Goal: Information Seeking & Learning: Check status

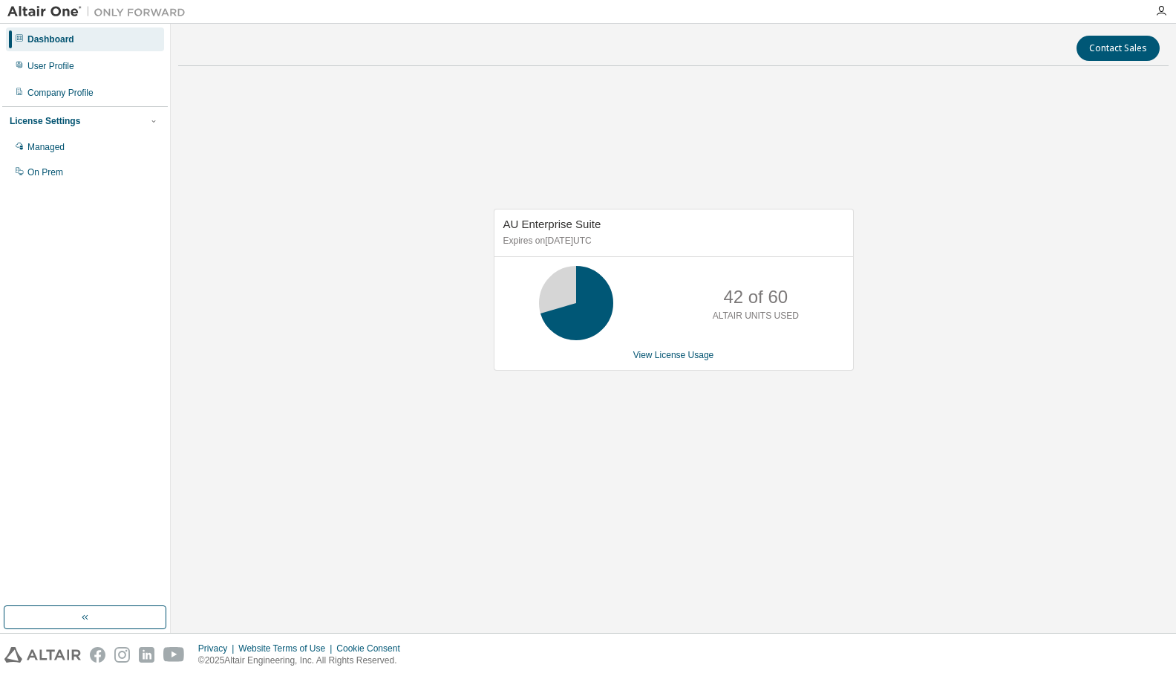
click at [803, 458] on div "AU Enterprise Suite Expires on June 1, 2026 UTC 42 of 60 ALTAIR UNITS USED View…" at bounding box center [673, 298] width 991 height 440
click at [526, 472] on div "AU Enterprise Suite Expires on June 1, 2026 UTC 42 of 60 ALTAIR UNITS USED View…" at bounding box center [673, 298] width 991 height 440
click at [467, 440] on div "AU Enterprise Suite Expires on June 1, 2026 UTC 42 of 60 ALTAIR UNITS USED View…" at bounding box center [673, 298] width 991 height 440
click at [786, 463] on div "AU Enterprise Suite Expires on [DATE] UTC 42 of 60 ALTAIR UNITS USED View Licen…" at bounding box center [673, 298] width 991 height 440
click at [1010, 499] on div "AU Enterprise Suite Expires on June 1, 2026 UTC 21 of 60 ALTAIR UNITS USED View…" at bounding box center [673, 298] width 991 height 440
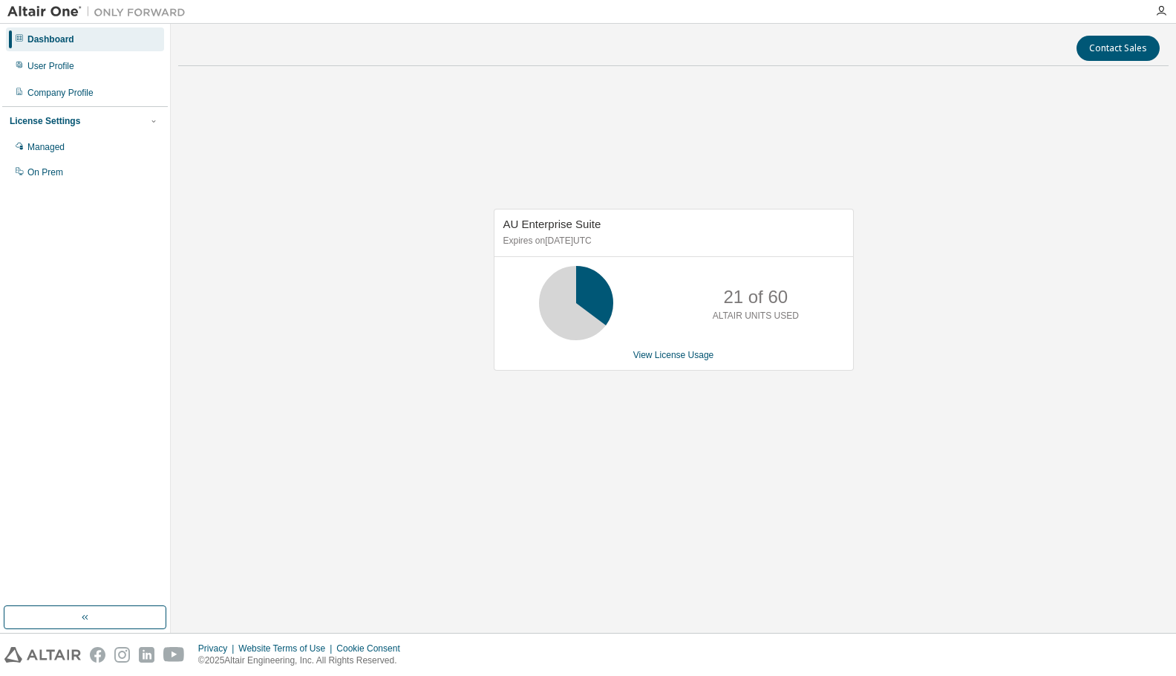
drag, startPoint x: 671, startPoint y: 525, endPoint x: 748, endPoint y: 525, distance: 77.2
click at [671, 525] on div "Contact Sales AU Enterprise Suite Expires on June 1, 2026 UTC 21 of 60 ALTAIR U…" at bounding box center [673, 328] width 991 height 594
click at [858, 594] on div "Contact Sales AU Enterprise Suite Expires on June 1, 2026 UTC 21 of 60 ALTAIR U…" at bounding box center [673, 328] width 991 height 594
click at [978, 489] on div "AU Enterprise Suite Expires on [DATE] UTC 21 of 60 ALTAIR UNITS USED View Licen…" at bounding box center [673, 298] width 991 height 440
click at [944, 482] on div "AU Enterprise Suite Expires on [DATE] UTC 21 of 60 ALTAIR UNITS USED View Licen…" at bounding box center [673, 298] width 991 height 440
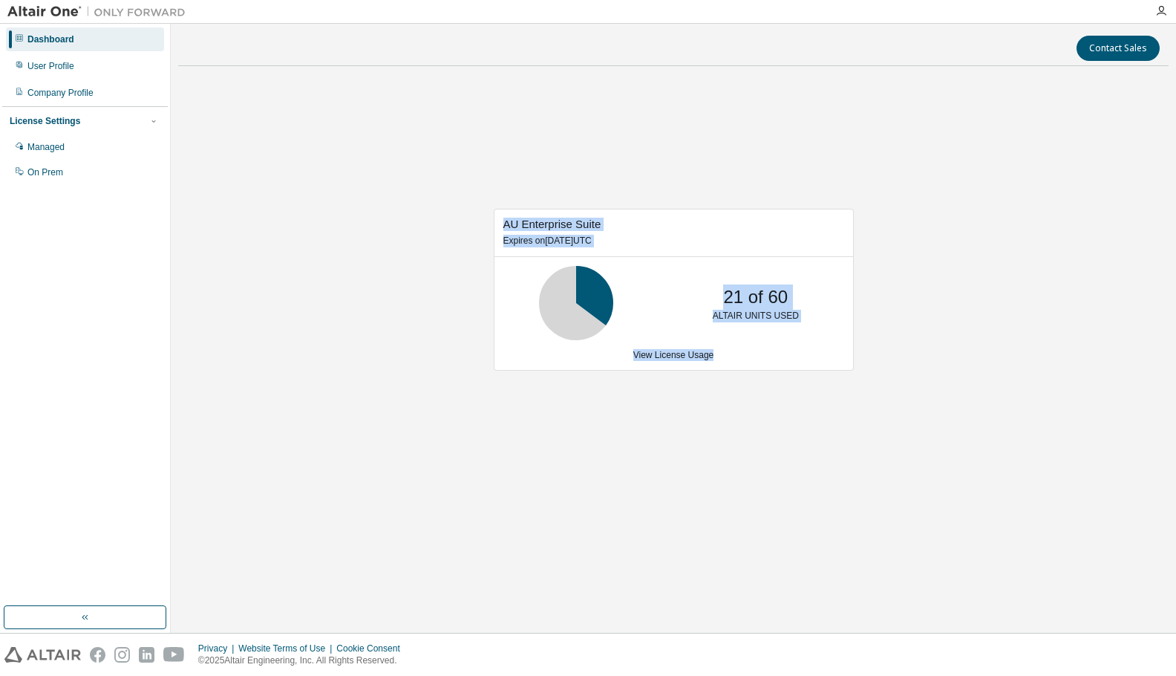
drag, startPoint x: 469, startPoint y: 205, endPoint x: 777, endPoint y: 417, distance: 373.7
click at [776, 417] on div "AU Enterprise Suite Expires on [DATE] UTC 21 of 60 ALTAIR UNITS USED View Licen…" at bounding box center [673, 298] width 991 height 440
click at [857, 428] on div "AU Enterprise Suite Expires on June 1, 2026 UTC 21 of 60 ALTAIR UNITS USED View…" at bounding box center [673, 298] width 991 height 440
drag, startPoint x: 702, startPoint y: 467, endPoint x: 701, endPoint y: 449, distance: 18.6
click at [702, 467] on div "AU Enterprise Suite Expires on June 1, 2026 UTC 21 of 60 ALTAIR UNITS USED View…" at bounding box center [673, 298] width 991 height 440
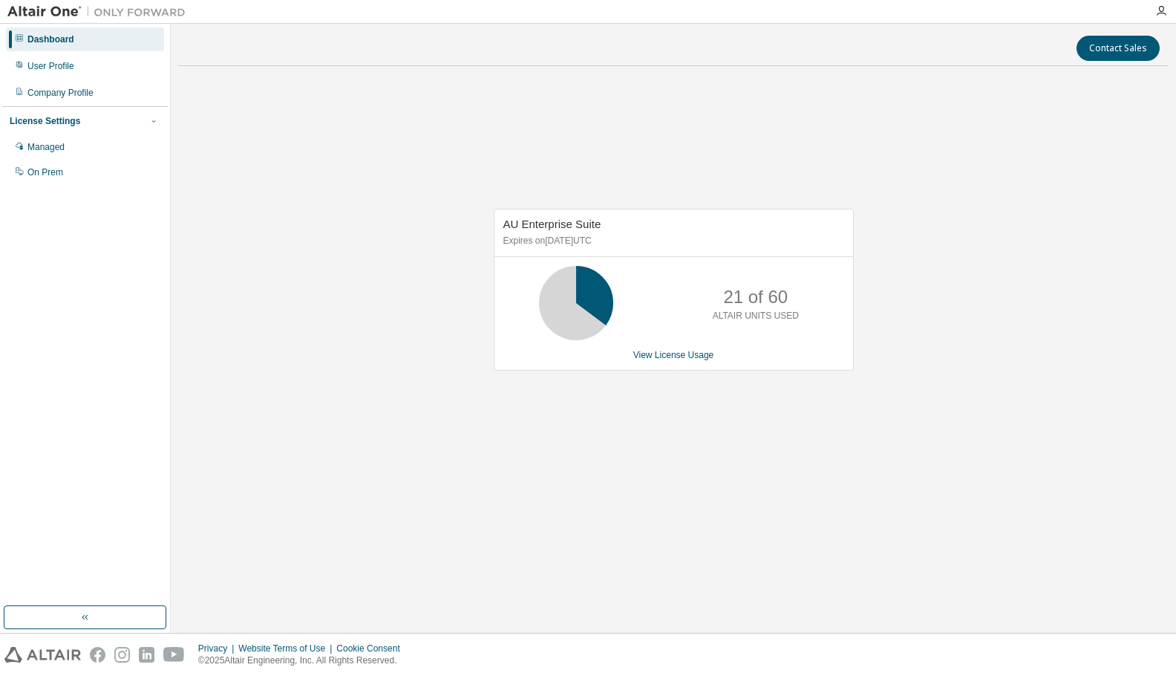
click at [925, 533] on div "Contact Sales AU Enterprise Suite Expires on June 1, 2026 UTC 21 of 60 ALTAIR U…" at bounding box center [673, 328] width 991 height 594
click at [783, 424] on div "AU Enterprise Suite Expires on June 1, 2026 UTC 21 of 60 ALTAIR UNITS USED View…" at bounding box center [673, 298] width 991 height 440
click at [709, 506] on div "AU Enterprise Suite Expires on June 1, 2026 UTC 42 of 60 ALTAIR UNITS USED View…" at bounding box center [673, 298] width 991 height 440
click at [879, 505] on div "AU Enterprise Suite Expires on June 1, 2026 UTC 42 of 60 ALTAIR UNITS USED View…" at bounding box center [673, 298] width 991 height 440
click at [795, 475] on div "AU Enterprise Suite Expires on [DATE] UTC 42 of 60 ALTAIR UNITS USED View Licen…" at bounding box center [673, 298] width 991 height 440
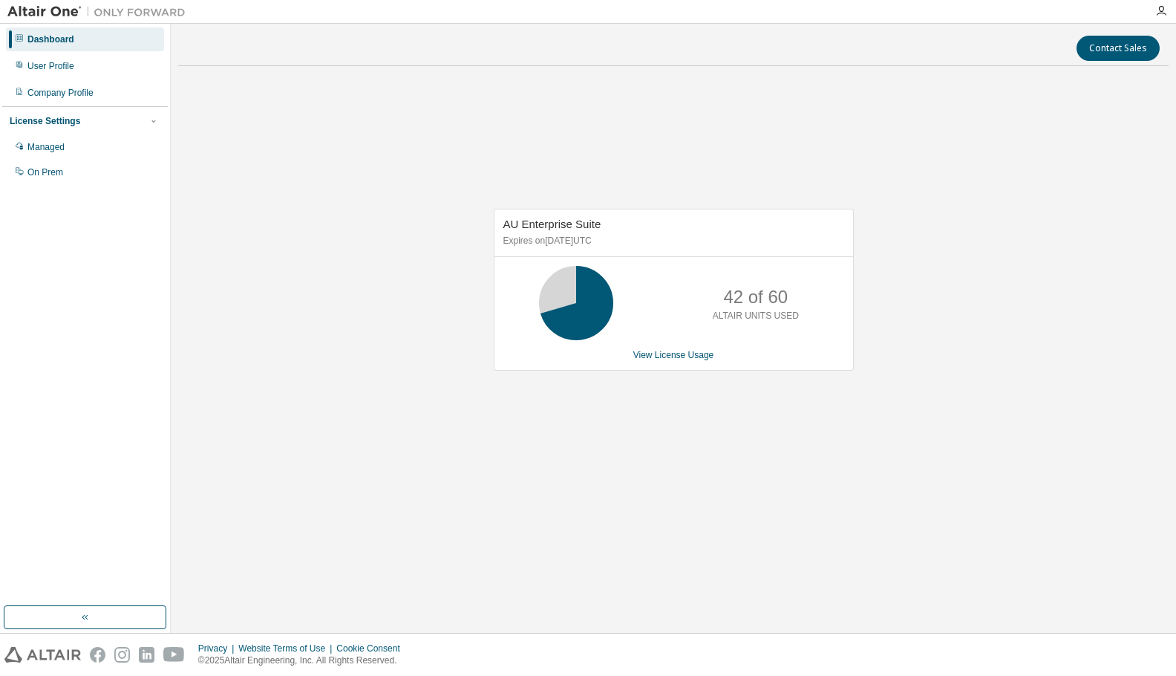
click at [855, 523] on div "Contact Sales AU Enterprise Suite Expires on [DATE] UTC 42 of 60 ALTAIR UNITS U…" at bounding box center [673, 328] width 991 height 594
click at [1049, 330] on div "AU Enterprise Suite Expires on [DATE] UTC 21 of 60 ALTAIR UNITS USED View Licen…" at bounding box center [673, 298] width 991 height 440
click at [675, 353] on link "View License Usage" at bounding box center [673, 355] width 81 height 10
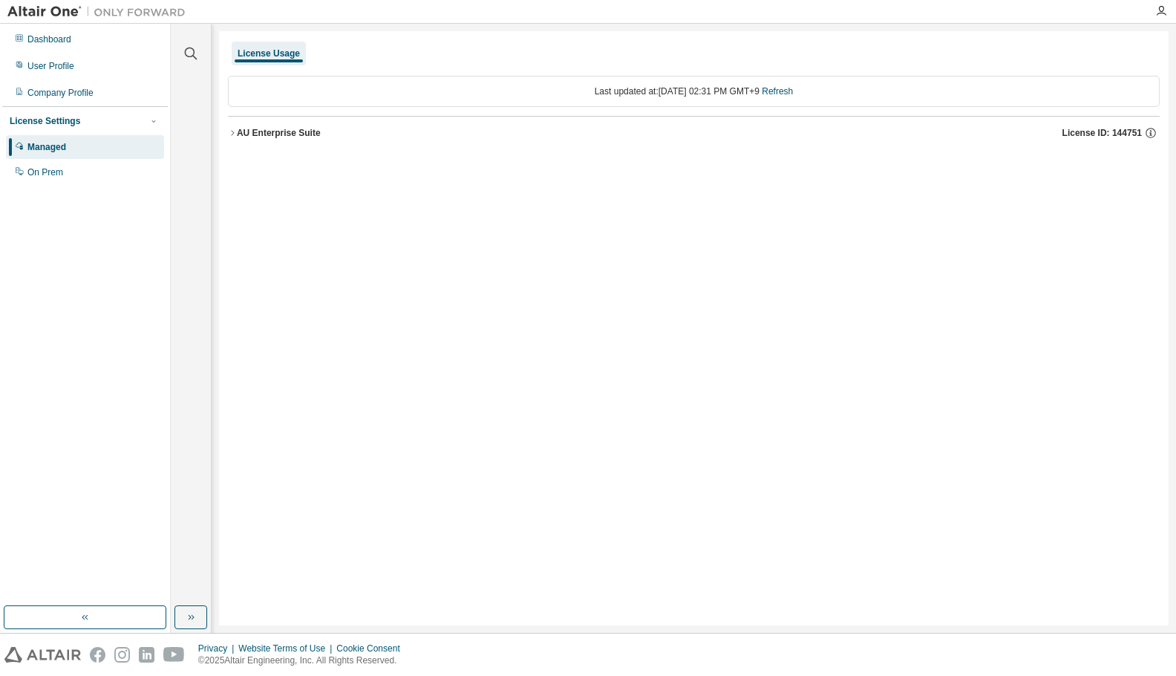
click at [237, 132] on div "AU Enterprise Suite" at bounding box center [279, 133] width 84 height 12
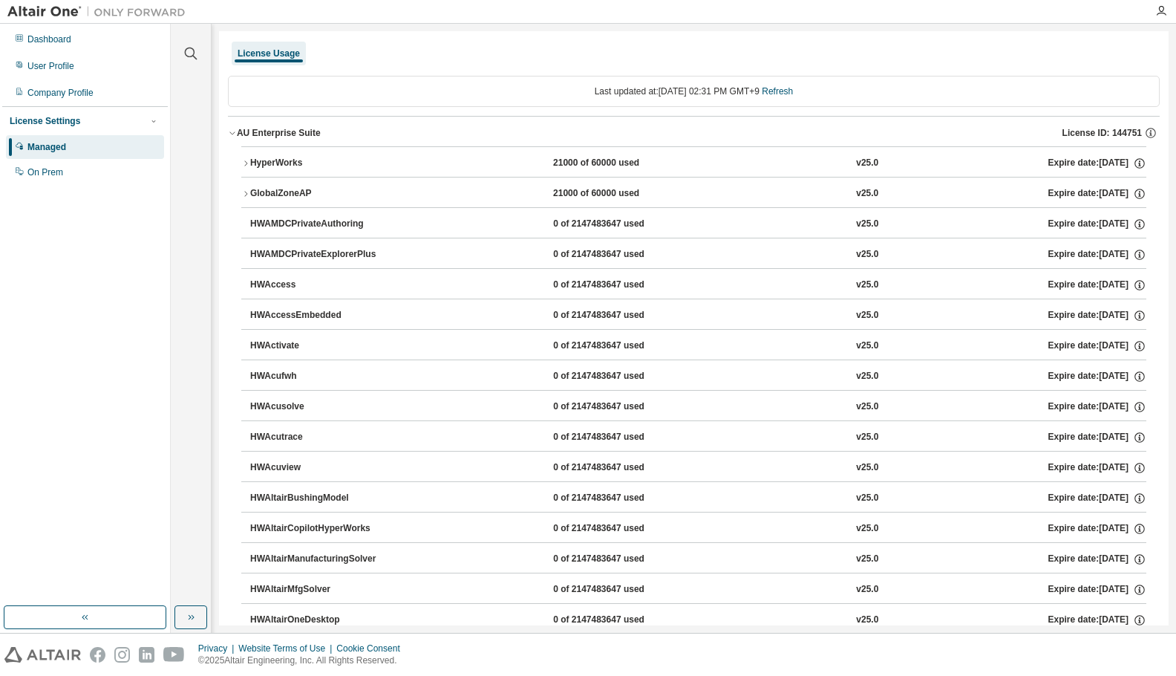
click at [232, 134] on icon "button" at bounding box center [231, 133] width 5 height 3
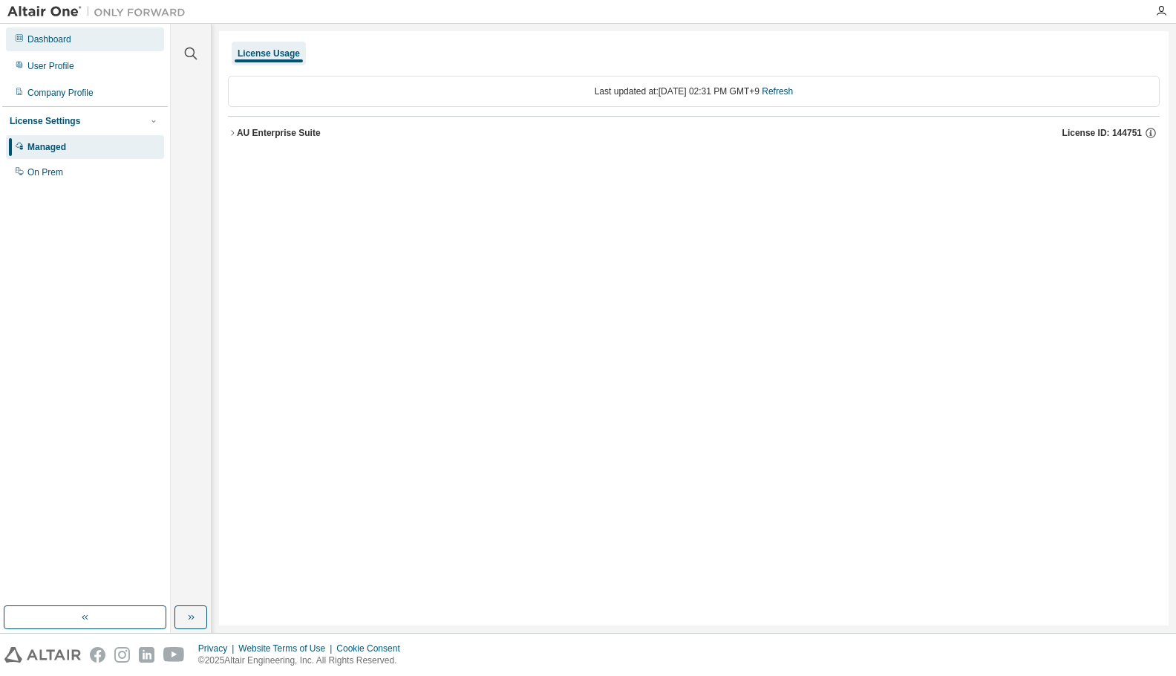
click at [83, 48] on div "Dashboard" at bounding box center [85, 39] width 158 height 24
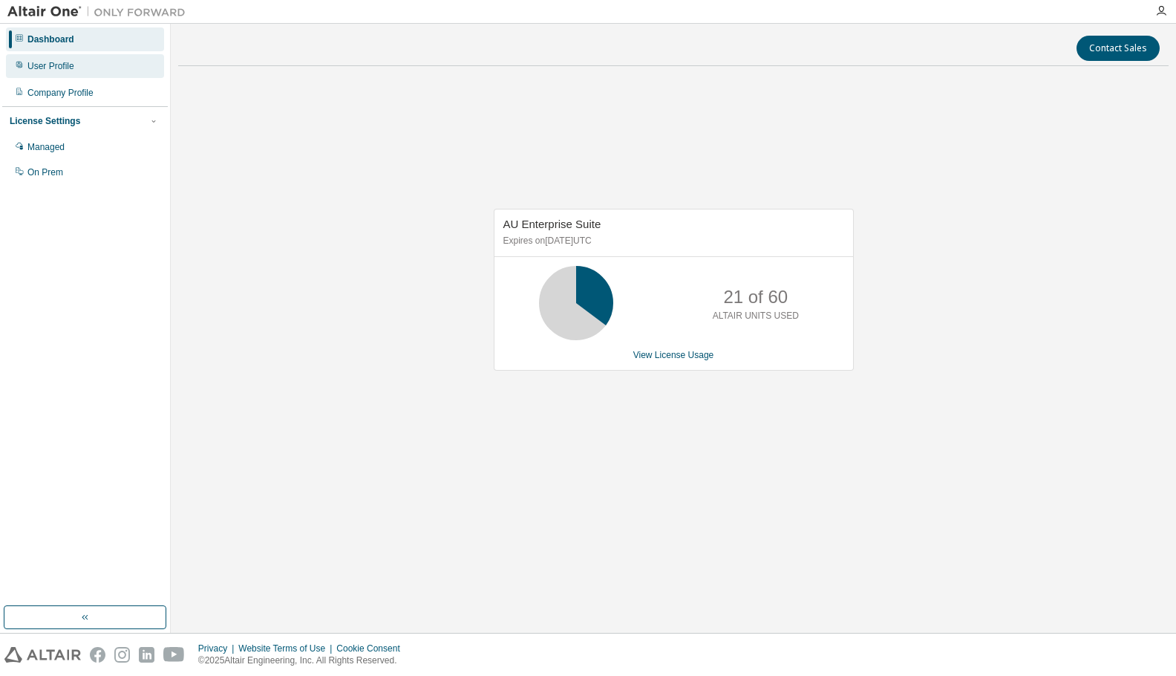
click at [96, 62] on div "User Profile" at bounding box center [85, 66] width 158 height 24
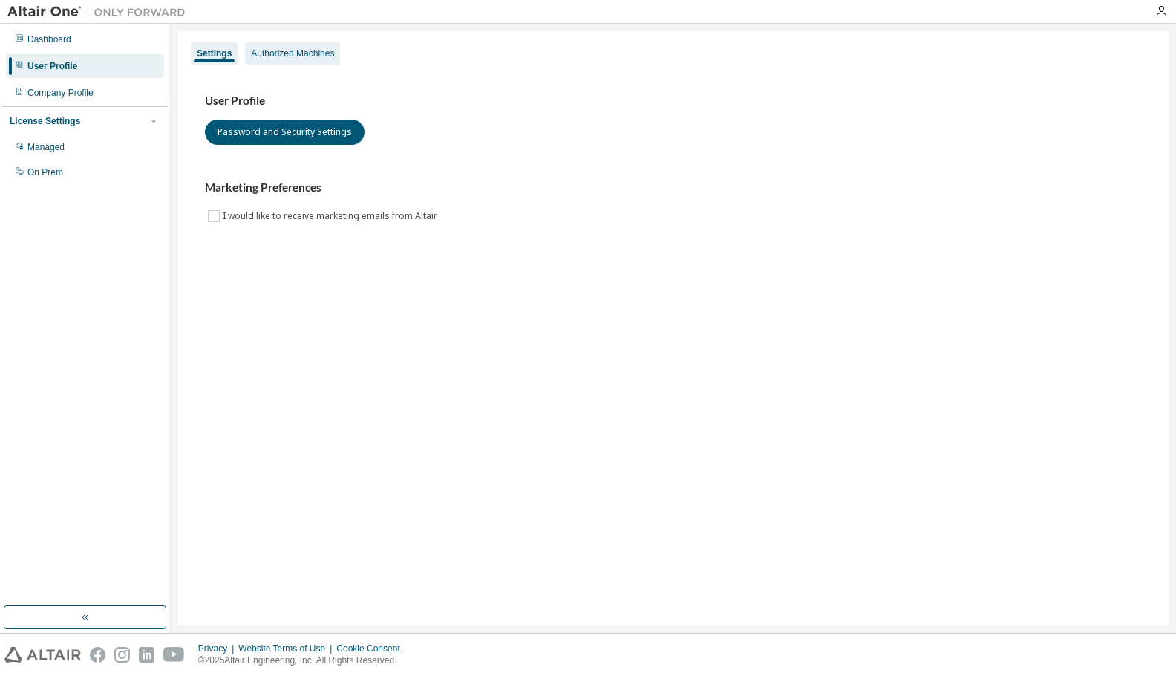
click at [287, 56] on div "Authorized Machines" at bounding box center [292, 54] width 83 height 12
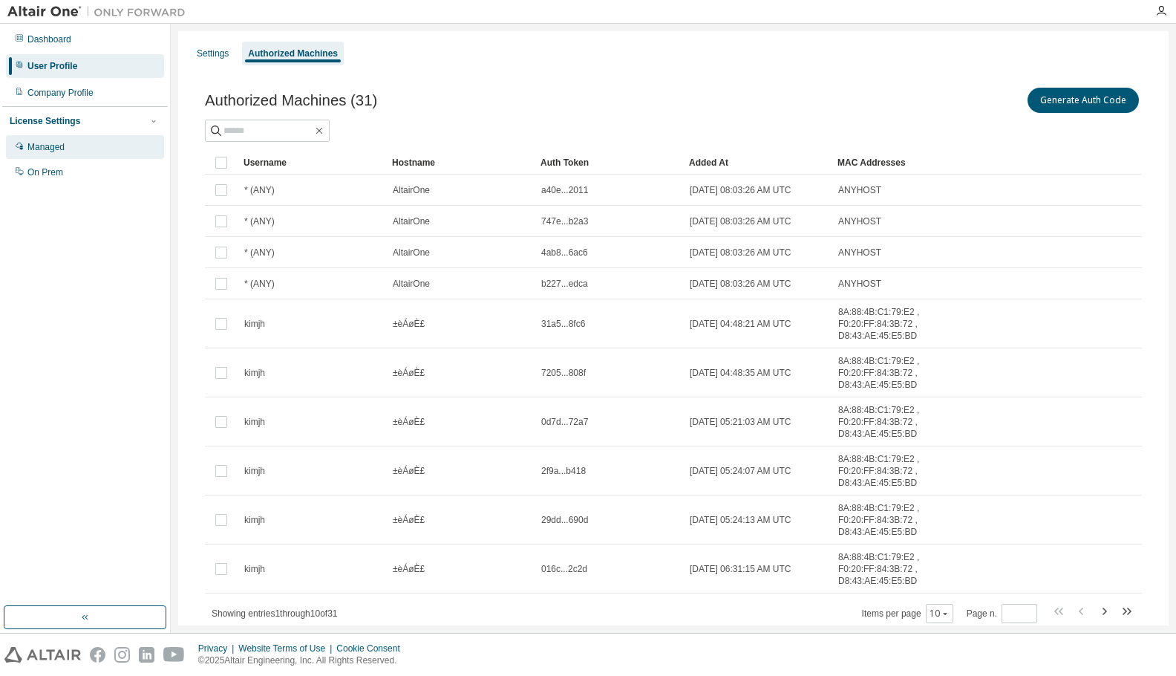
click at [48, 154] on div "Managed" at bounding box center [85, 147] width 158 height 24
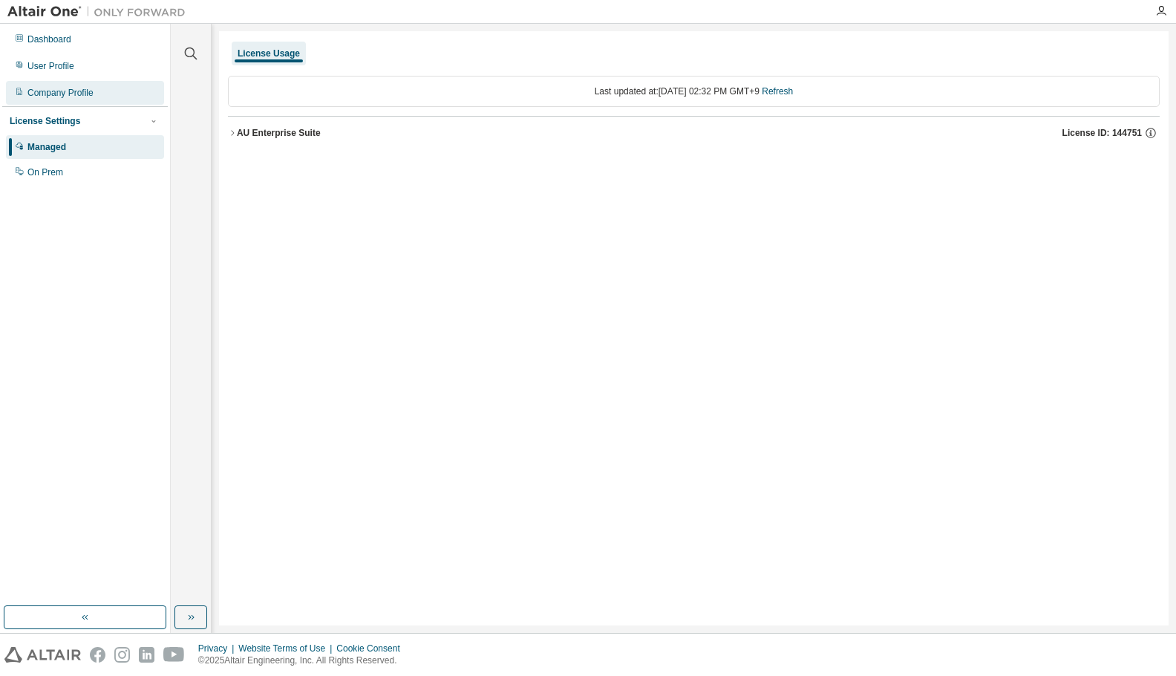
click at [88, 98] on div "Company Profile" at bounding box center [60, 93] width 66 height 12
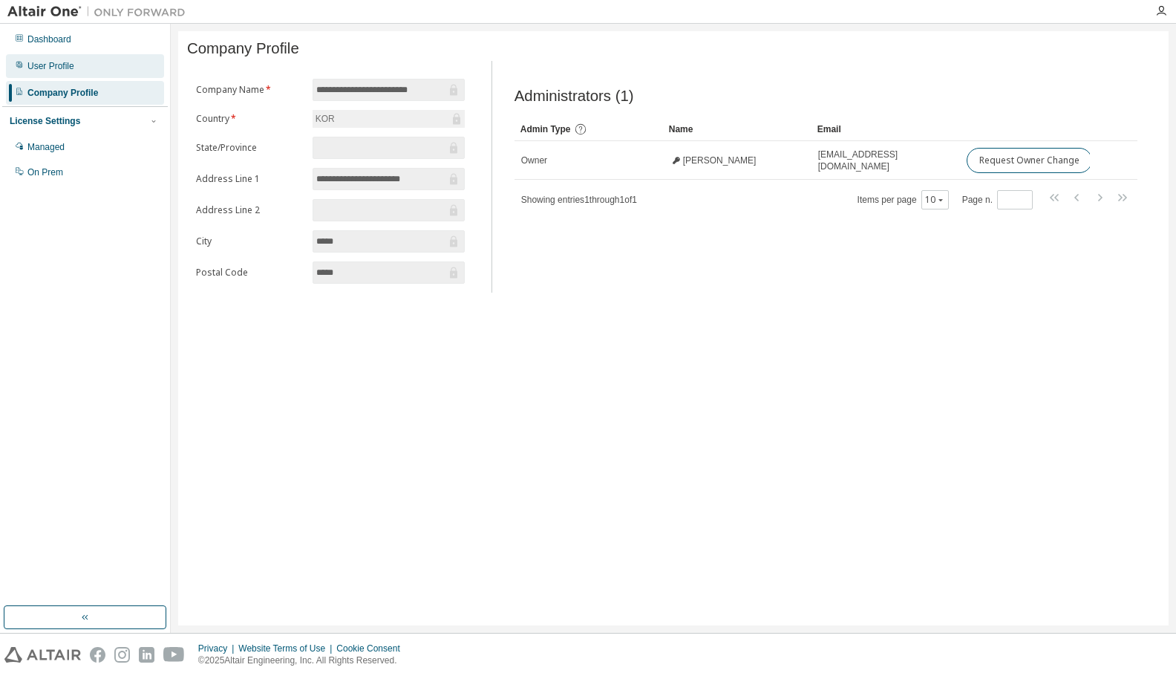
click at [41, 74] on div "User Profile" at bounding box center [85, 66] width 158 height 24
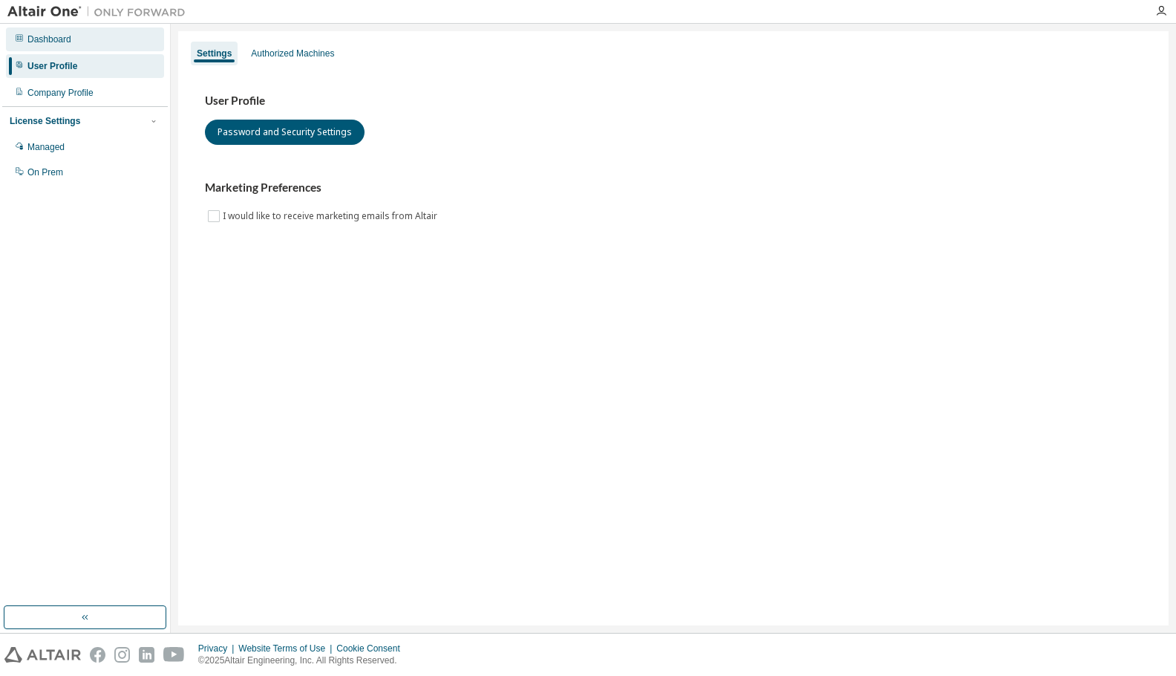
click at [106, 31] on div "Dashboard" at bounding box center [85, 39] width 158 height 24
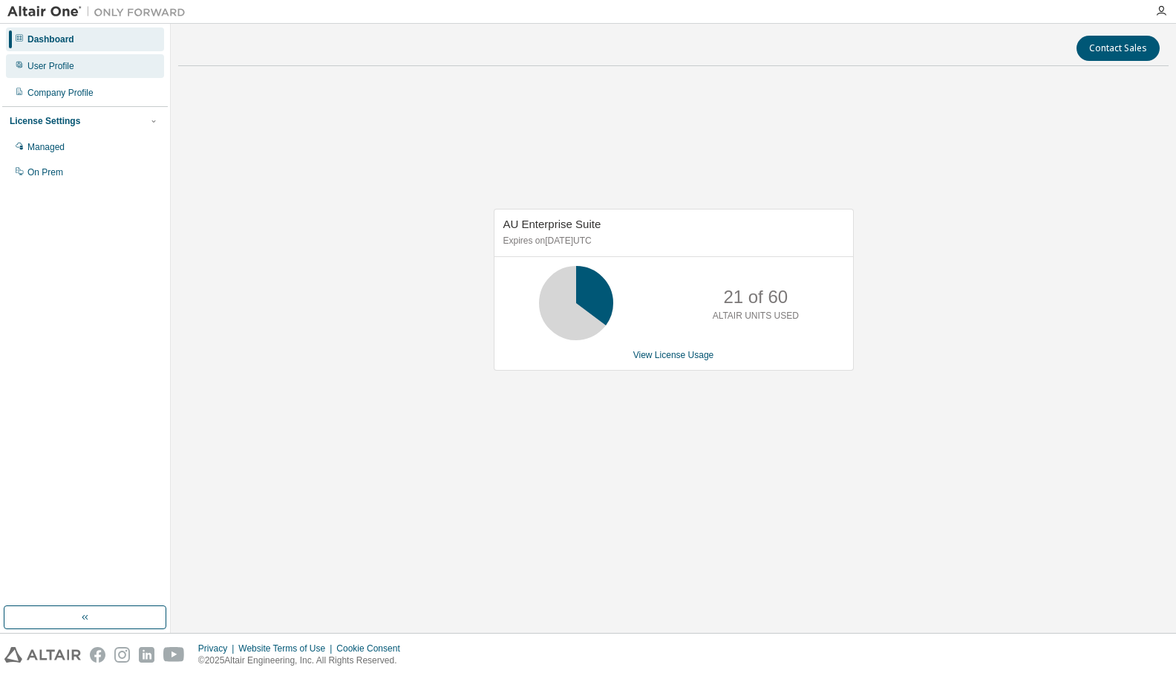
click at [137, 71] on div "User Profile" at bounding box center [85, 66] width 158 height 24
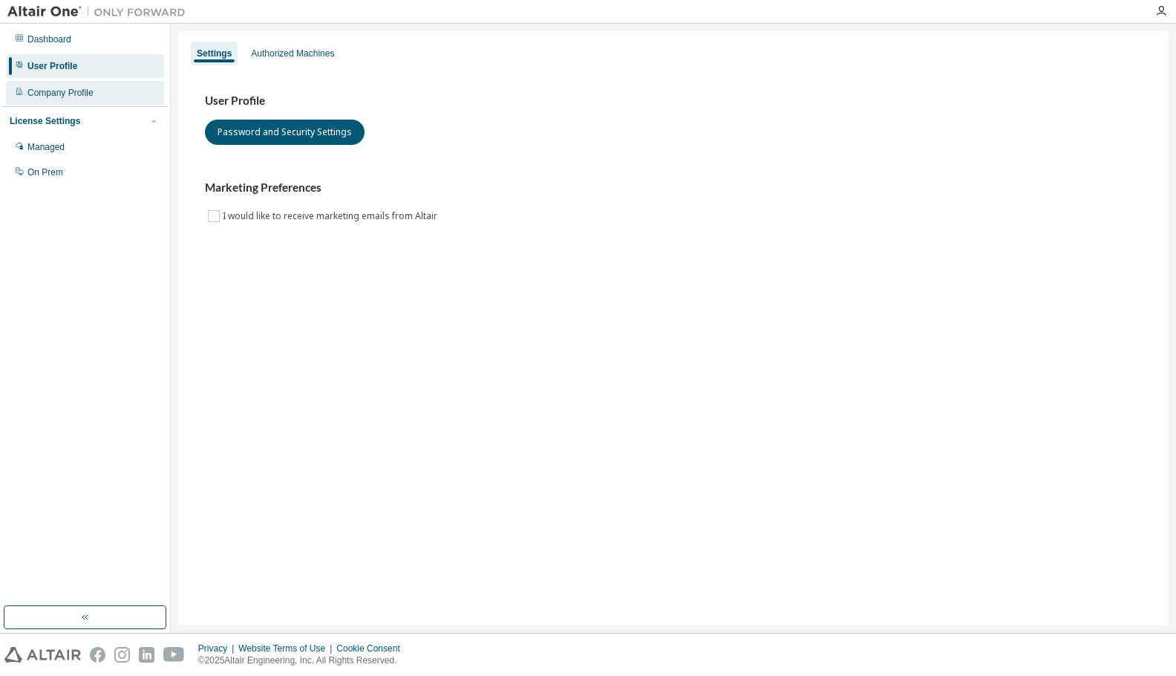
click at [117, 82] on div "Company Profile" at bounding box center [85, 93] width 158 height 24
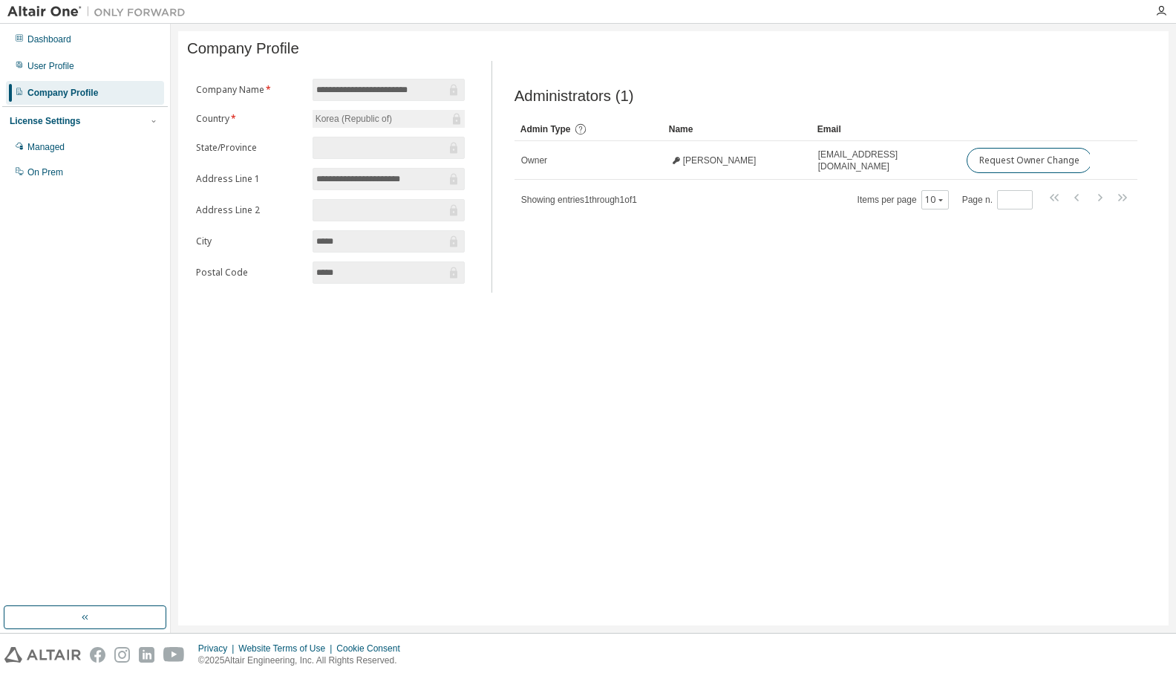
click at [100, 128] on div "License Settings" at bounding box center [85, 120] width 151 height 13
click at [94, 62] on div "User Profile" at bounding box center [85, 66] width 158 height 24
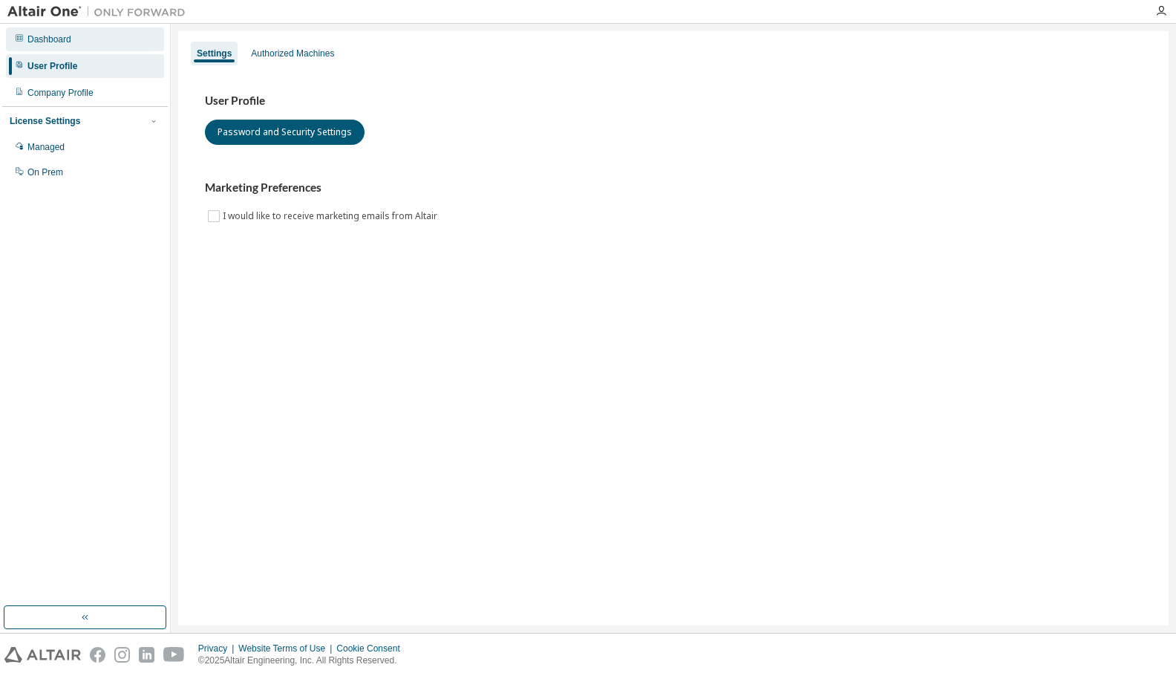
click at [105, 44] on div "Dashboard" at bounding box center [85, 39] width 158 height 24
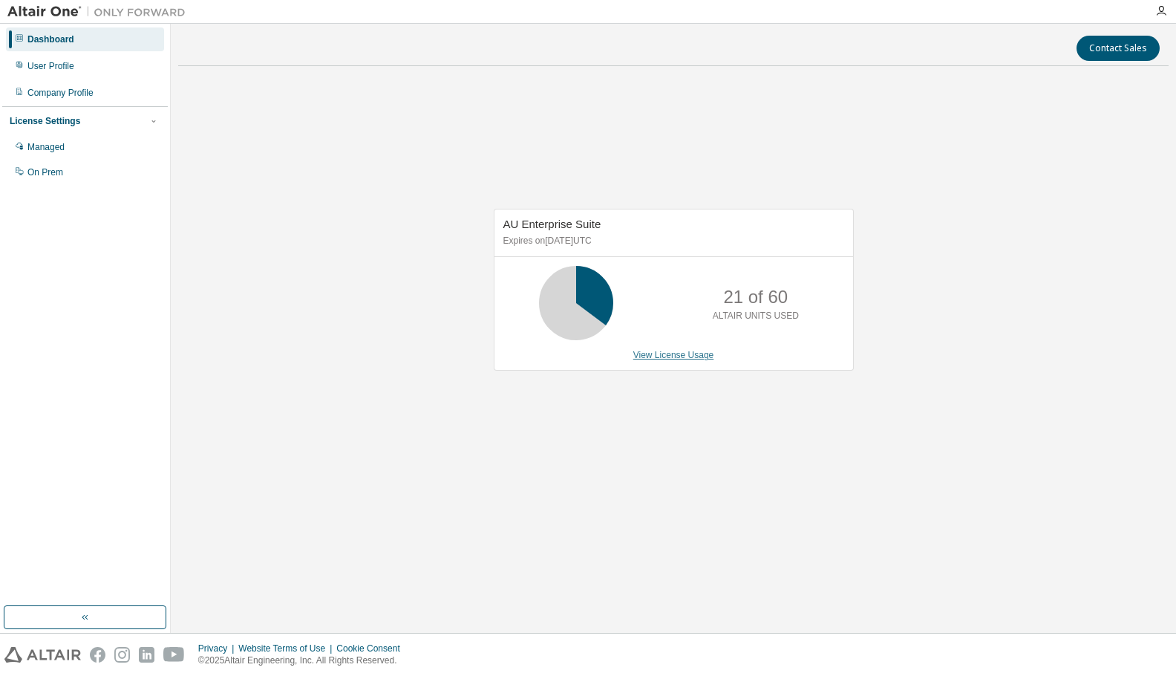
click at [651, 356] on link "View License Usage" at bounding box center [673, 355] width 81 height 10
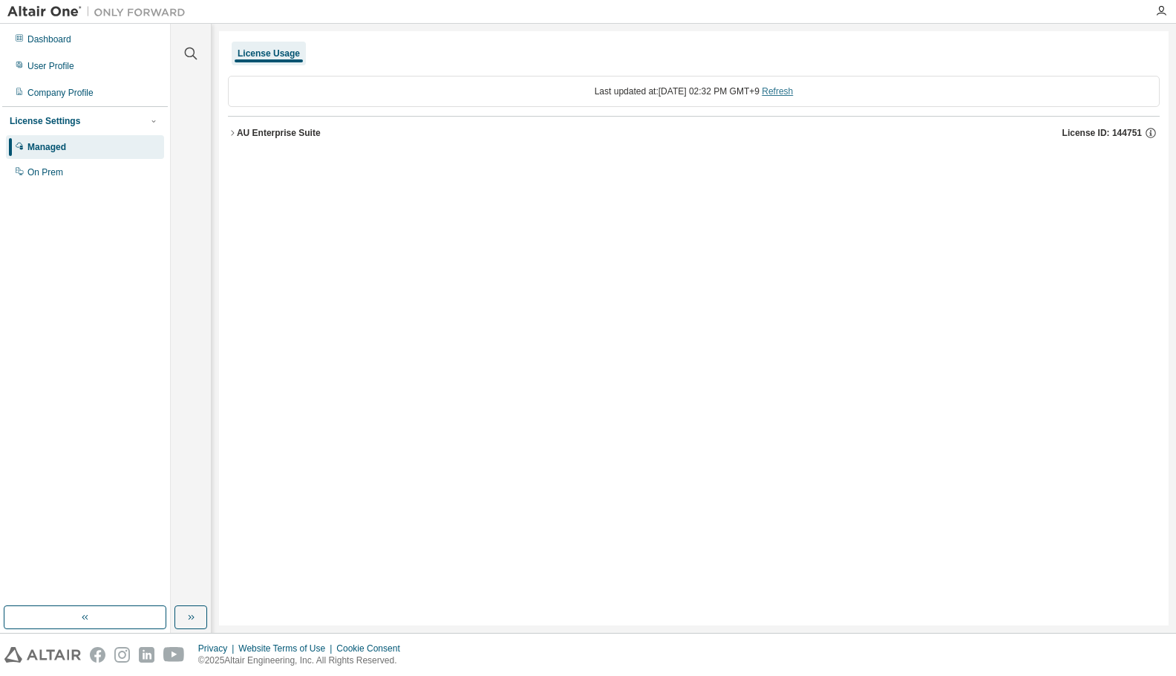
click at [793, 90] on link "Refresh" at bounding box center [777, 91] width 31 height 10
click at [236, 134] on icon "button" at bounding box center [232, 132] width 9 height 9
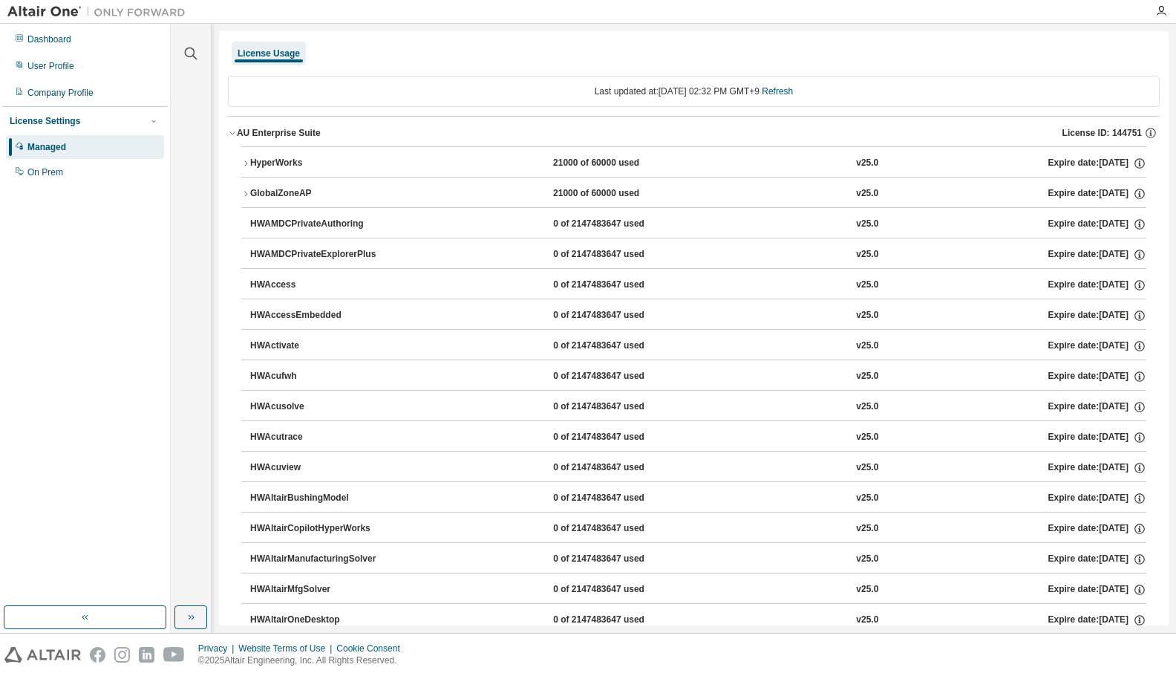
click at [248, 163] on icon "button" at bounding box center [245, 163] width 9 height 9
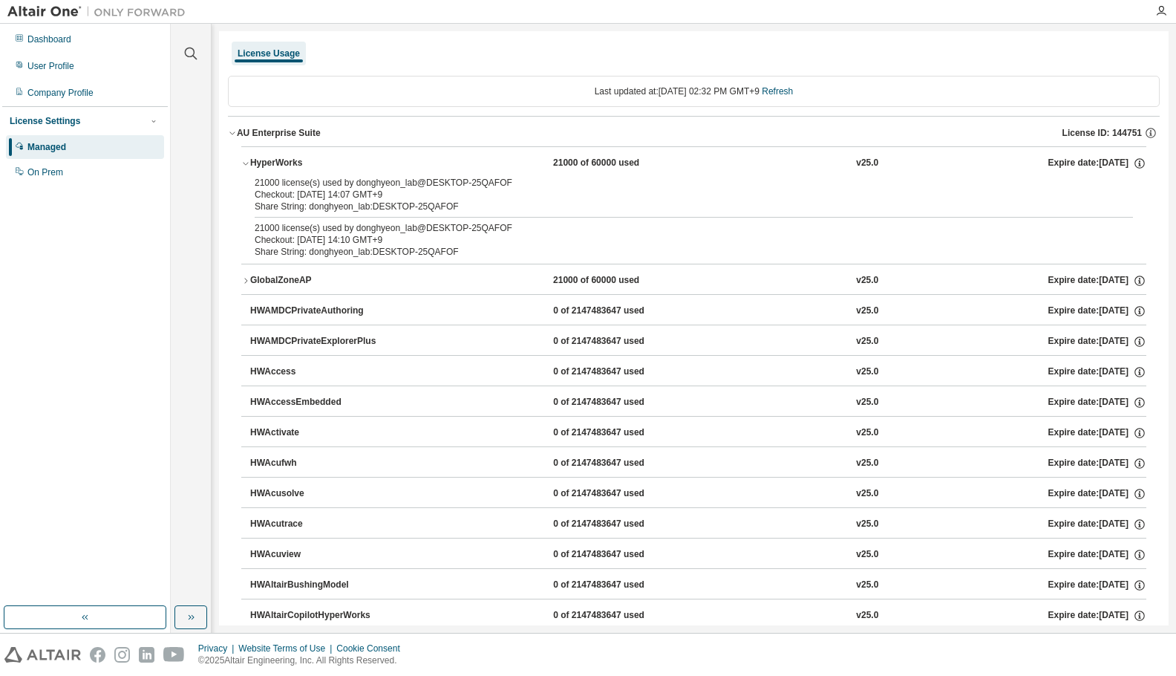
click at [248, 163] on icon "button" at bounding box center [245, 164] width 5 height 3
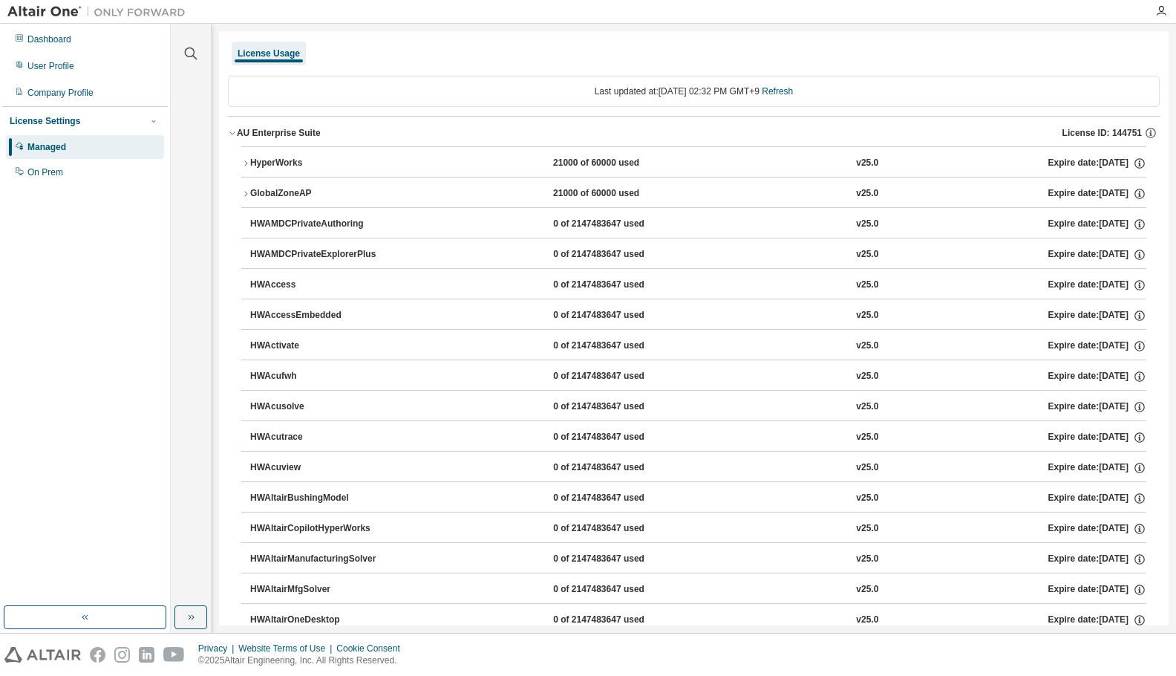
click at [248, 163] on icon "button" at bounding box center [245, 163] width 9 height 9
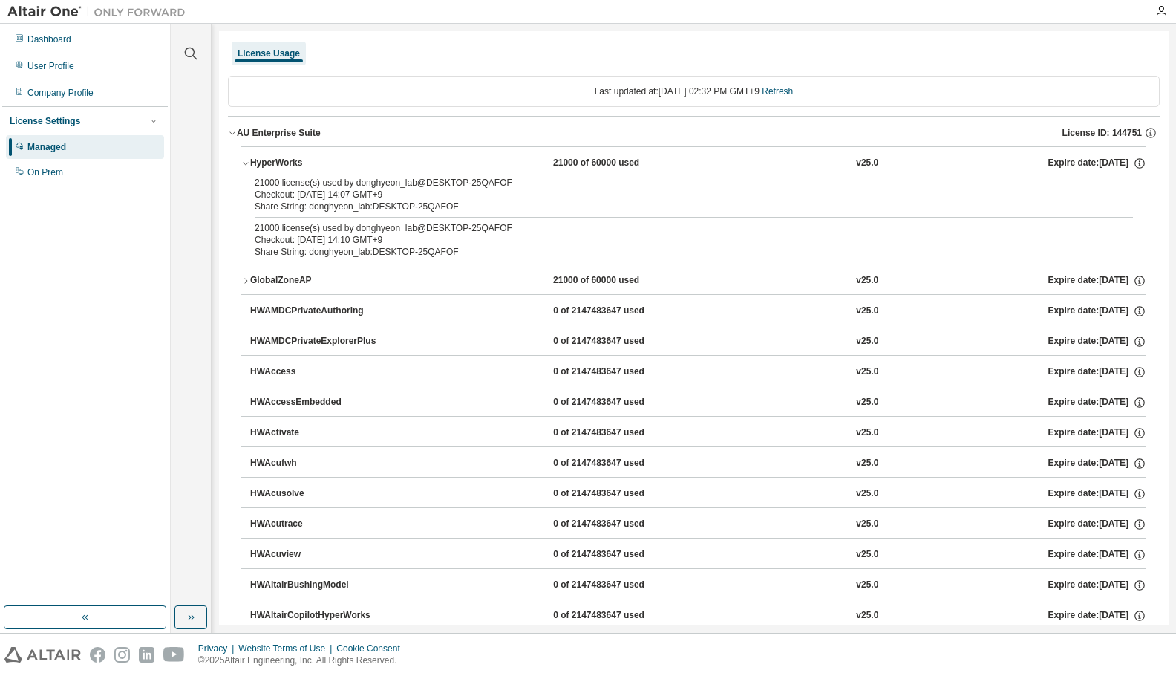
click at [248, 163] on icon "button" at bounding box center [245, 164] width 5 height 3
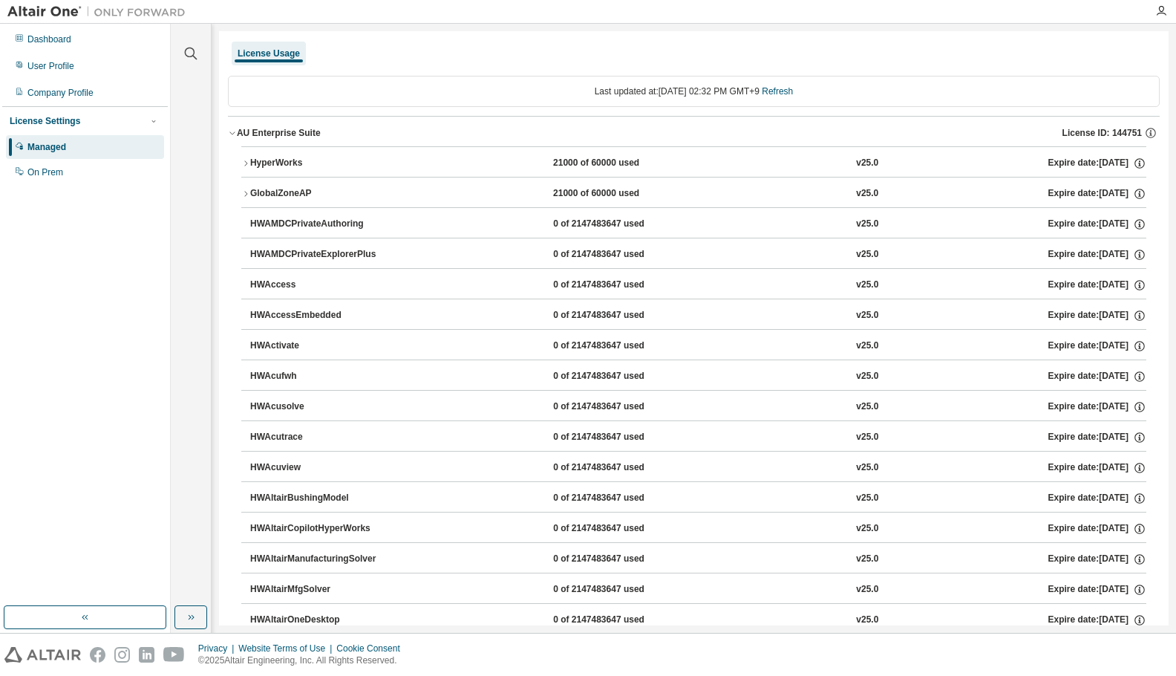
click at [248, 163] on icon "button" at bounding box center [245, 163] width 9 height 9
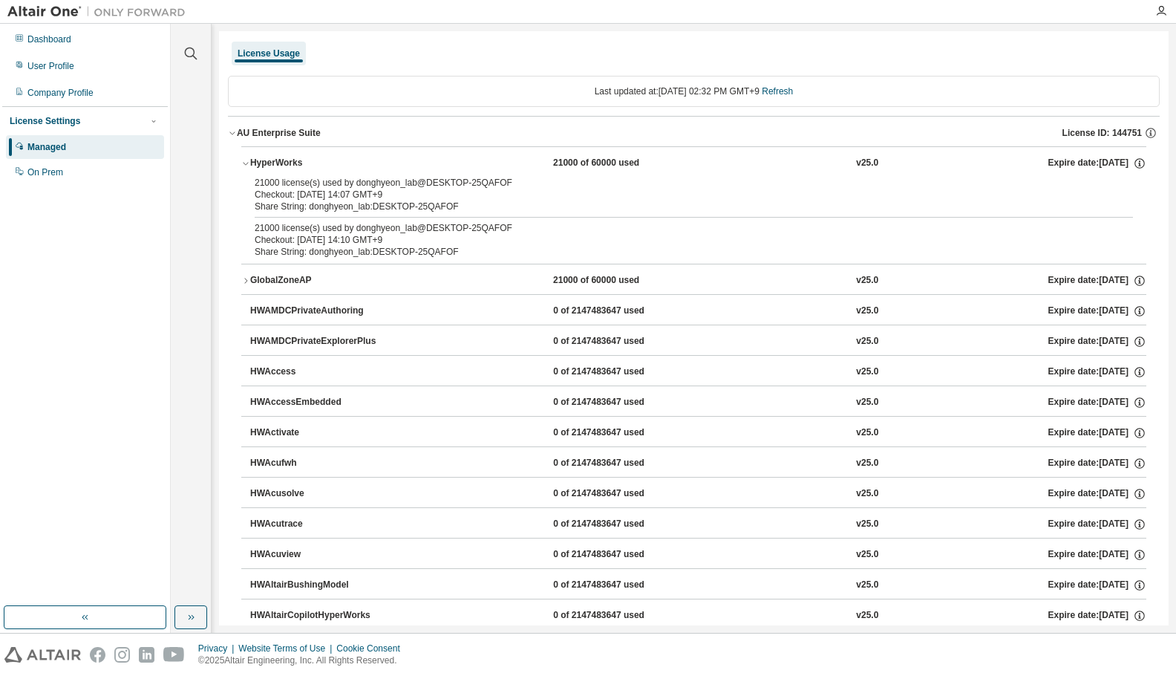
click at [248, 163] on icon "button" at bounding box center [245, 164] width 5 height 3
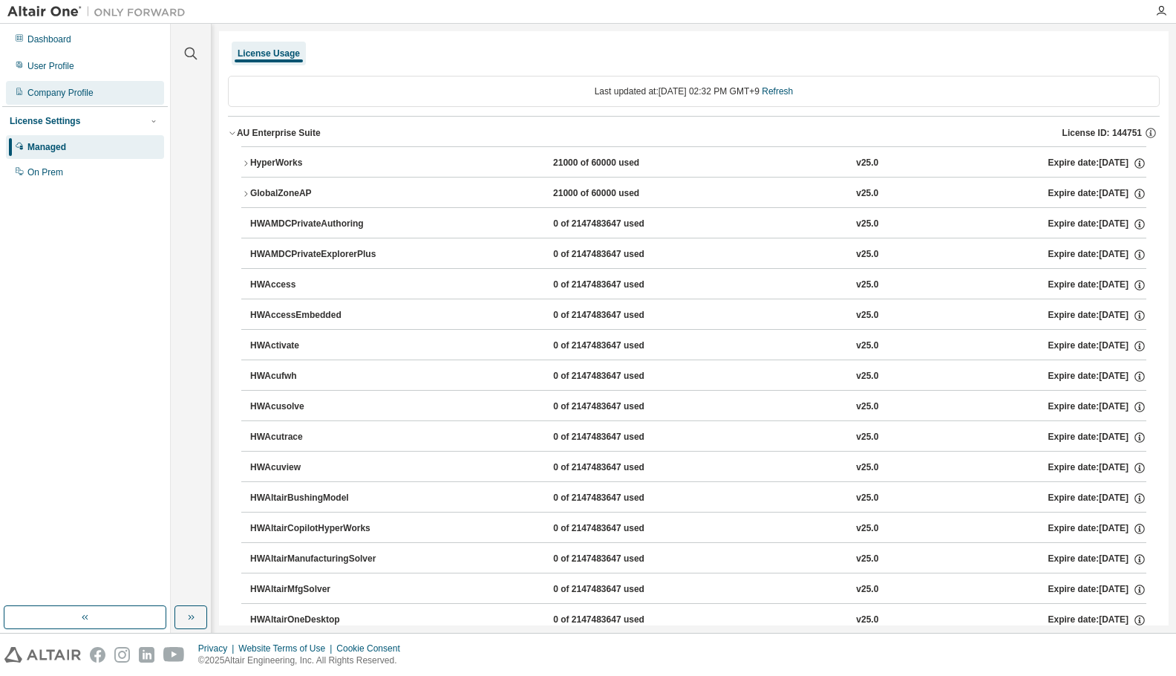
click at [128, 88] on div "Company Profile" at bounding box center [85, 93] width 158 height 24
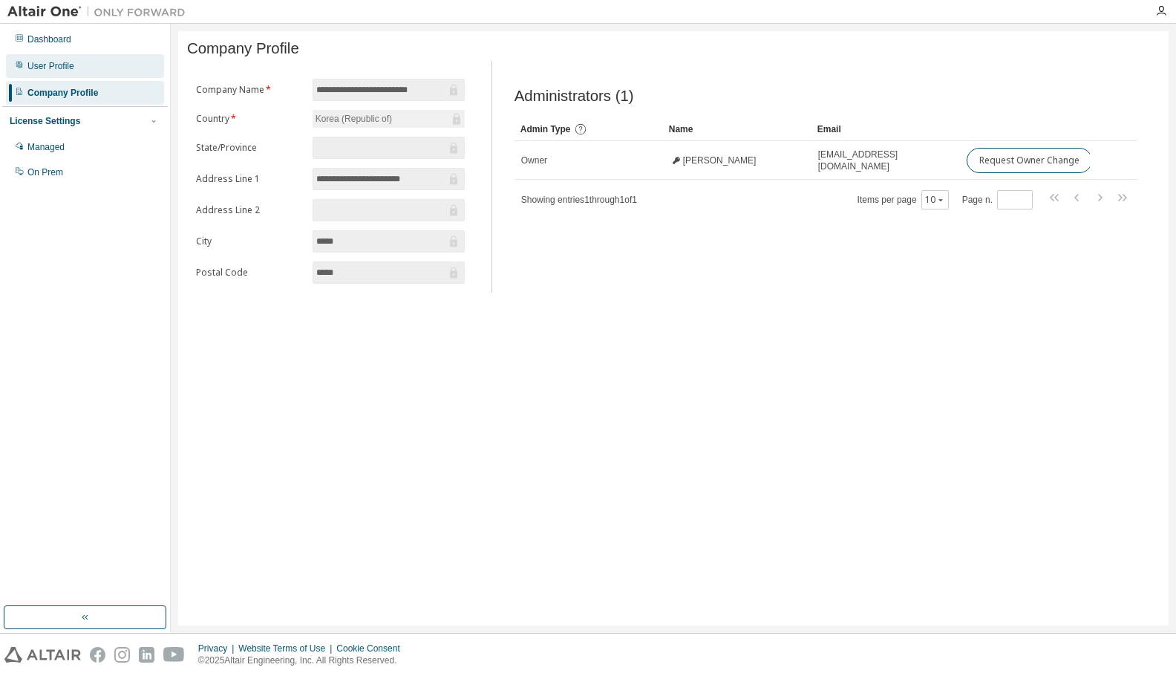
click at [122, 74] on div "User Profile" at bounding box center [85, 66] width 158 height 24
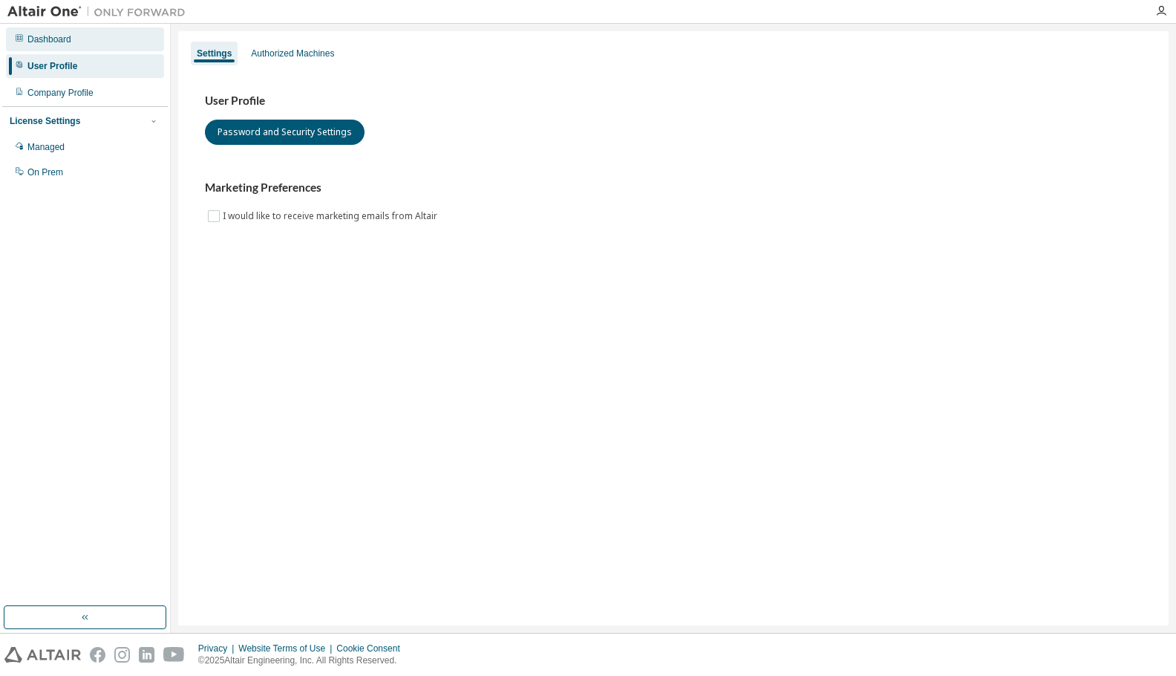
click at [116, 44] on div "Dashboard" at bounding box center [85, 39] width 158 height 24
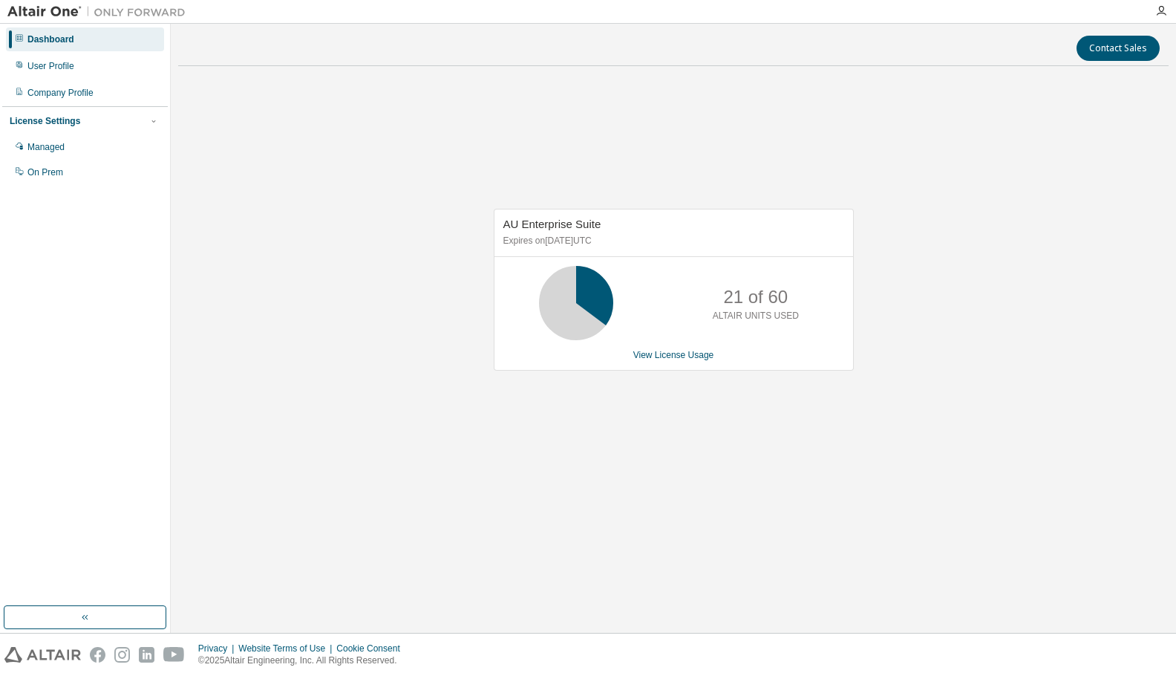
click at [887, 157] on div "AU Enterprise Suite Expires on [DATE] UTC 21 of 60 ALTAIR UNITS USED View Licen…" at bounding box center [673, 298] width 991 height 440
click at [573, 487] on div "AU Enterprise Suite Expires on [DATE] UTC 21 of 60 ALTAIR UNITS USED View Licen…" at bounding box center [673, 298] width 991 height 440
click at [391, 238] on div "AU Enterprise Suite Expires on [DATE] UTC 21 of 60 ALTAIR UNITS USED View Licen…" at bounding box center [673, 298] width 991 height 440
click at [910, 504] on div "AU Enterprise Suite Expires on [DATE] UTC 21 of 60 ALTAIR UNITS USED View Licen…" at bounding box center [673, 298] width 991 height 440
drag, startPoint x: 928, startPoint y: 455, endPoint x: 463, endPoint y: 231, distance: 515.5
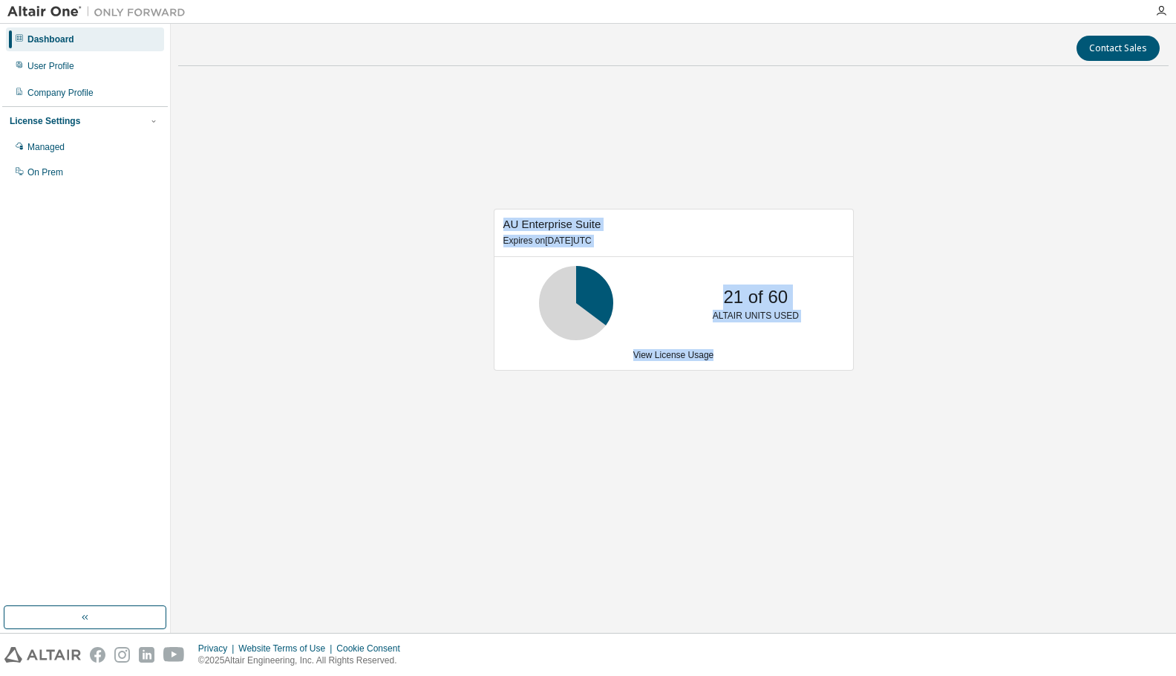
click at [463, 231] on div "AU Enterprise Suite Expires on [DATE] UTC 21 of 60 ALTAIR UNITS USED View Licen…" at bounding box center [673, 298] width 991 height 440
click at [464, 238] on div "AU Enterprise Suite Expires on [DATE] UTC 21 of 60 ALTAIR UNITS USED View Licen…" at bounding box center [673, 298] width 991 height 440
drag, startPoint x: 512, startPoint y: 220, endPoint x: 633, endPoint y: 237, distance: 122.2
click at [633, 237] on div "AU Enterprise Suite Expires on June 1, 2026 UTC" at bounding box center [674, 233] width 359 height 48
click at [633, 237] on p "Expires on June 1, 2026 UTC" at bounding box center [671, 241] width 337 height 13
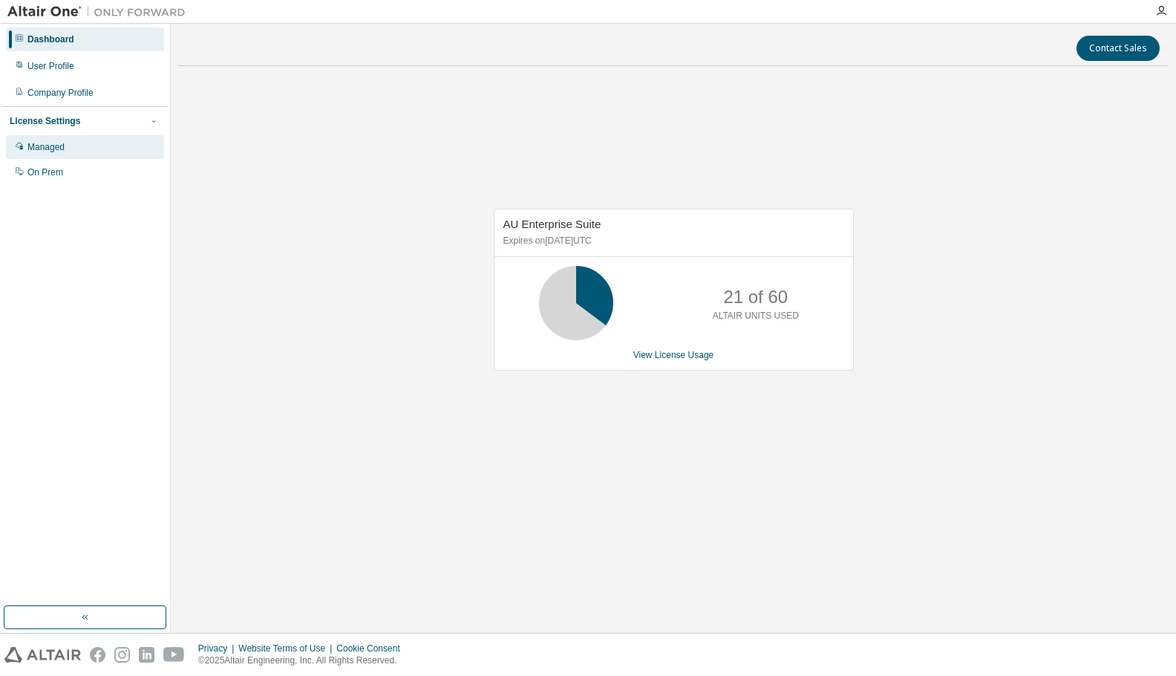
click at [54, 139] on div "Managed" at bounding box center [85, 147] width 158 height 24
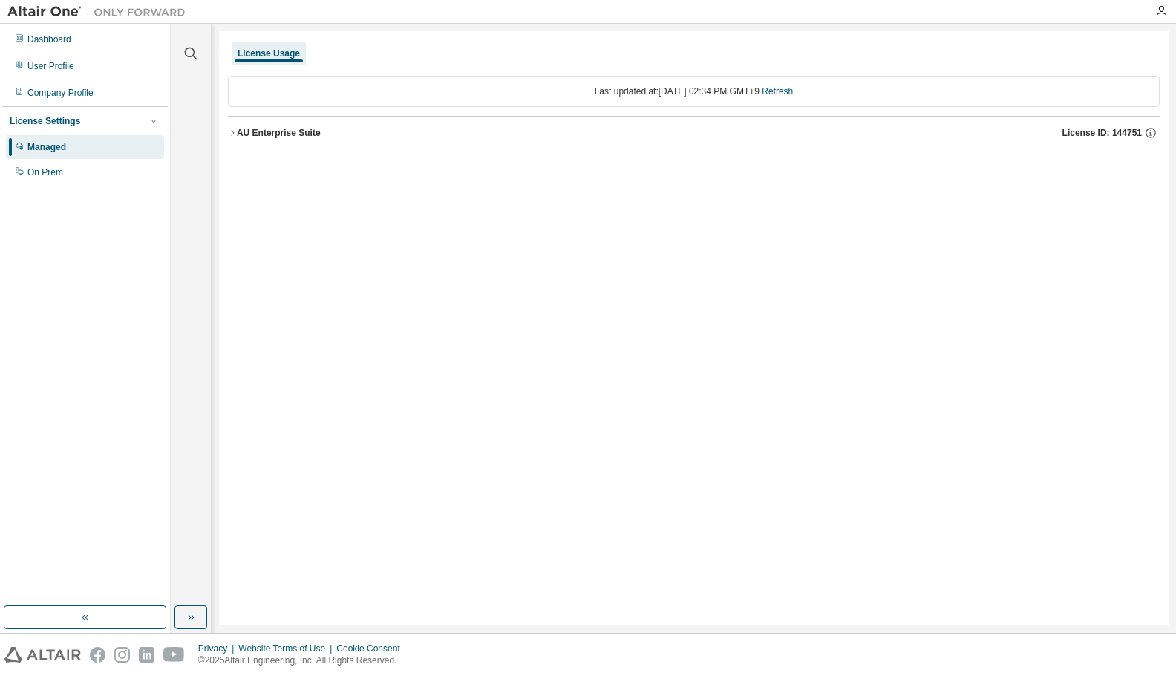
click at [639, 441] on div "License Usage Last updated at: Wed 2025-08-13 02:34 PM GMT+9 Refresh AU Enterpr…" at bounding box center [694, 328] width 950 height 594
click at [100, 50] on div "Dashboard" at bounding box center [85, 39] width 158 height 24
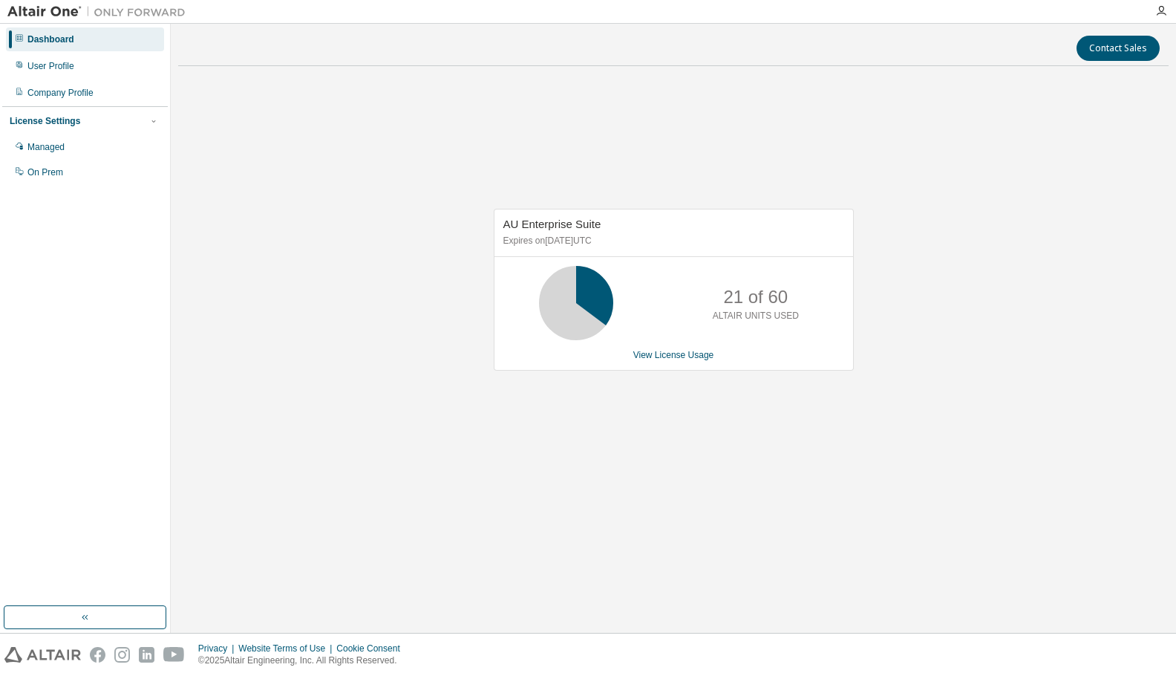
click at [850, 472] on div "AU Enterprise Suite Expires on [DATE] UTC 21 of 60 ALTAIR UNITS USED View Licen…" at bounding box center [673, 298] width 991 height 440
click at [783, 365] on div "AU Enterprise Suite Expires on [DATE] UTC 21 of 60 ALTAIR UNITS USED View Licen…" at bounding box center [674, 290] width 360 height 162
click at [731, 420] on div "AU Enterprise Suite Expires on [DATE] UTC 21 of 60 ALTAIR UNITS USED View Licen…" at bounding box center [673, 298] width 991 height 440
drag, startPoint x: 645, startPoint y: 243, endPoint x: 694, endPoint y: 247, distance: 49.9
click at [694, 247] on p "Expires on [DATE] UTC" at bounding box center [671, 241] width 337 height 13
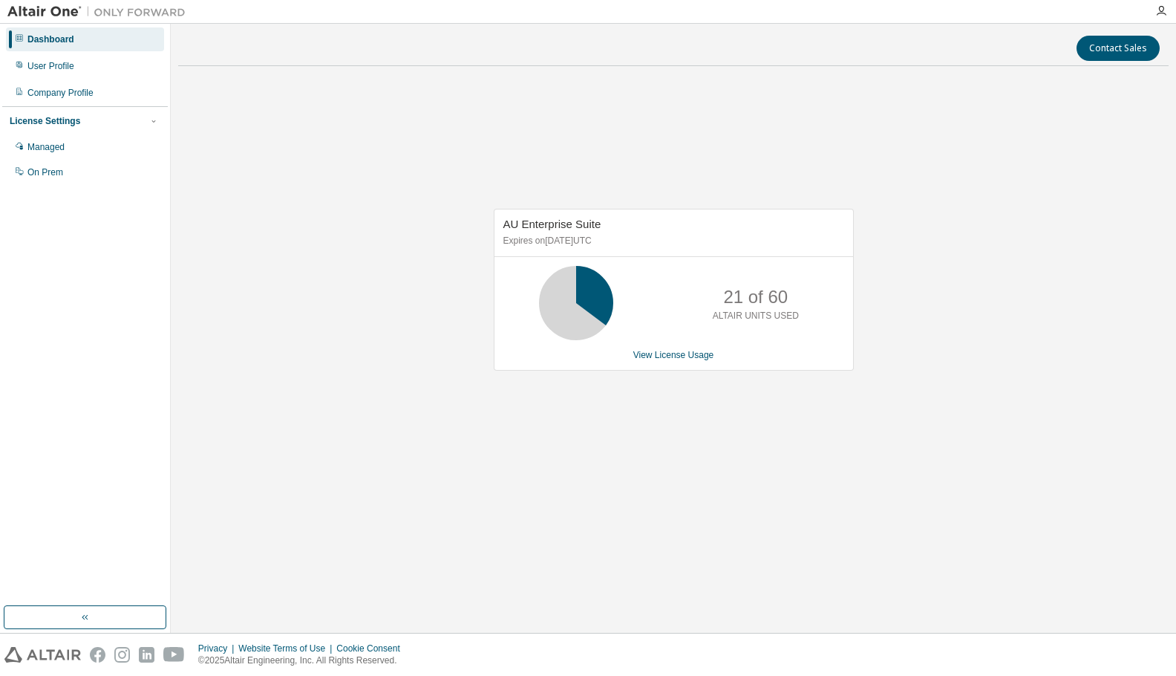
click at [694, 247] on p "Expires on June 1, 2026 UTC" at bounding box center [671, 241] width 337 height 13
drag, startPoint x: 705, startPoint y: 298, endPoint x: 795, endPoint y: 327, distance: 95.3
click at [795, 327] on div "21 of 60 ALTAIR UNITS USED" at bounding box center [756, 303] width 119 height 74
drag, startPoint x: 815, startPoint y: 318, endPoint x: 684, endPoint y: 309, distance: 131.7
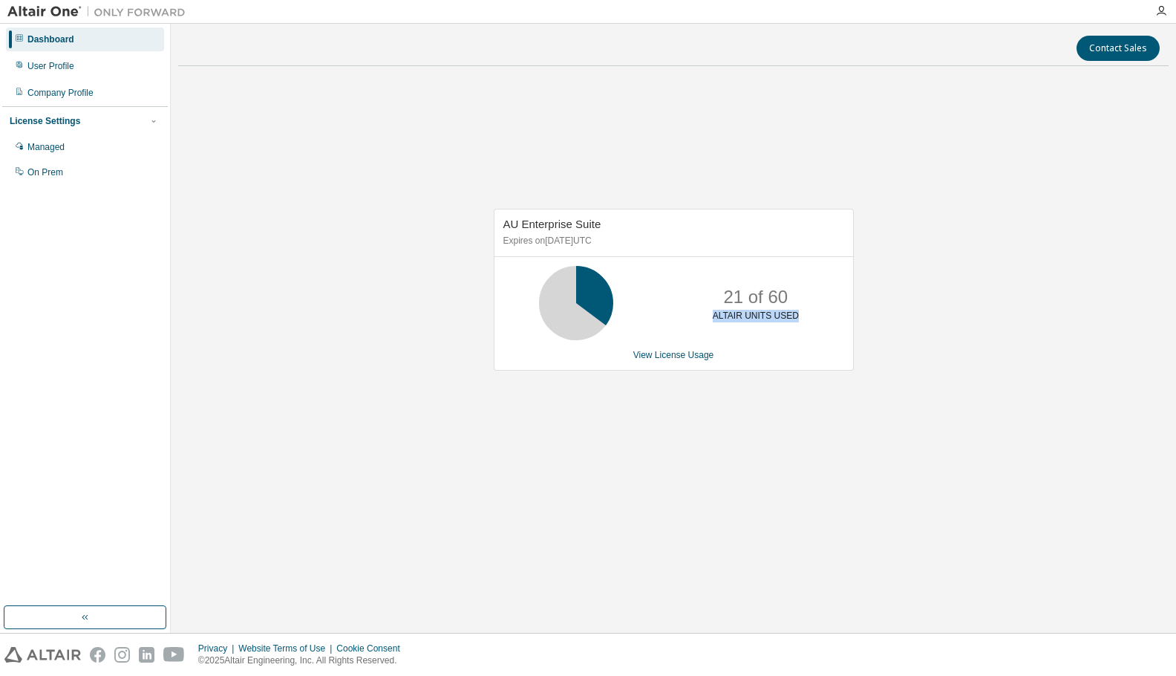
click at [684, 296] on div "21 of 60 ALTAIR UNITS USED" at bounding box center [674, 303] width 359 height 74
click at [685, 310] on div "21 of 60 ALTAIR UNITS USED" at bounding box center [674, 303] width 359 height 74
click at [636, 528] on div "Contact Sales AU Enterprise Suite Expires on June 1, 2026 UTC 21 of 60 ALTAIR U…" at bounding box center [673, 328] width 991 height 594
click at [526, 535] on div "Contact Sales AU Enterprise Suite Expires on June 1, 2026 UTC 21 of 60 ALTAIR U…" at bounding box center [673, 328] width 991 height 594
click at [737, 469] on div "AU Enterprise Suite Expires on June 1, 2026 UTC 21 of 60 ALTAIR UNITS USED View…" at bounding box center [673, 298] width 991 height 440
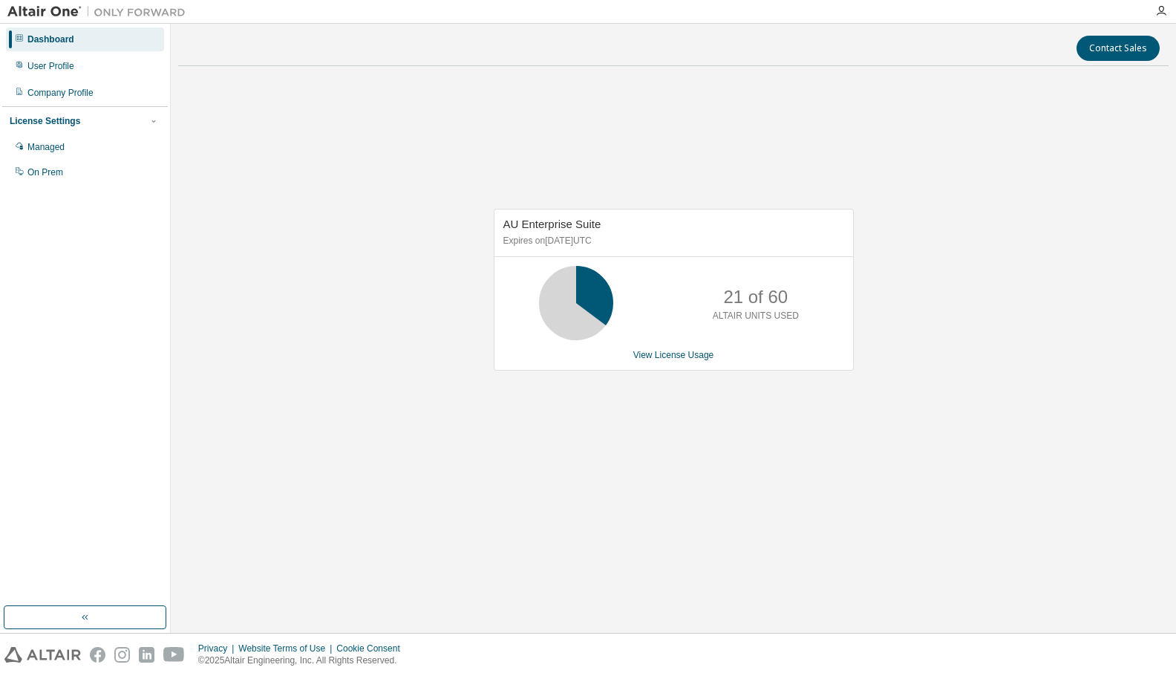
click at [737, 469] on div "AU Enterprise Suite Expires on [DATE] UTC 21 of 60 ALTAIR UNITS USED View Licen…" at bounding box center [673, 298] width 991 height 440
click at [720, 495] on div "AU Enterprise Suite Expires on [DATE] UTC 21 of 60 ALTAIR UNITS USED View Licen…" at bounding box center [673, 298] width 991 height 440
click at [517, 495] on div "AU Enterprise Suite Expires on [DATE] UTC 21 of 60 ALTAIR UNITS USED View Licen…" at bounding box center [673, 298] width 991 height 440
click at [622, 434] on div "AU Enterprise Suite Expires on [DATE] UTC 21 of 60 ALTAIR UNITS USED View Licen…" at bounding box center [673, 298] width 991 height 440
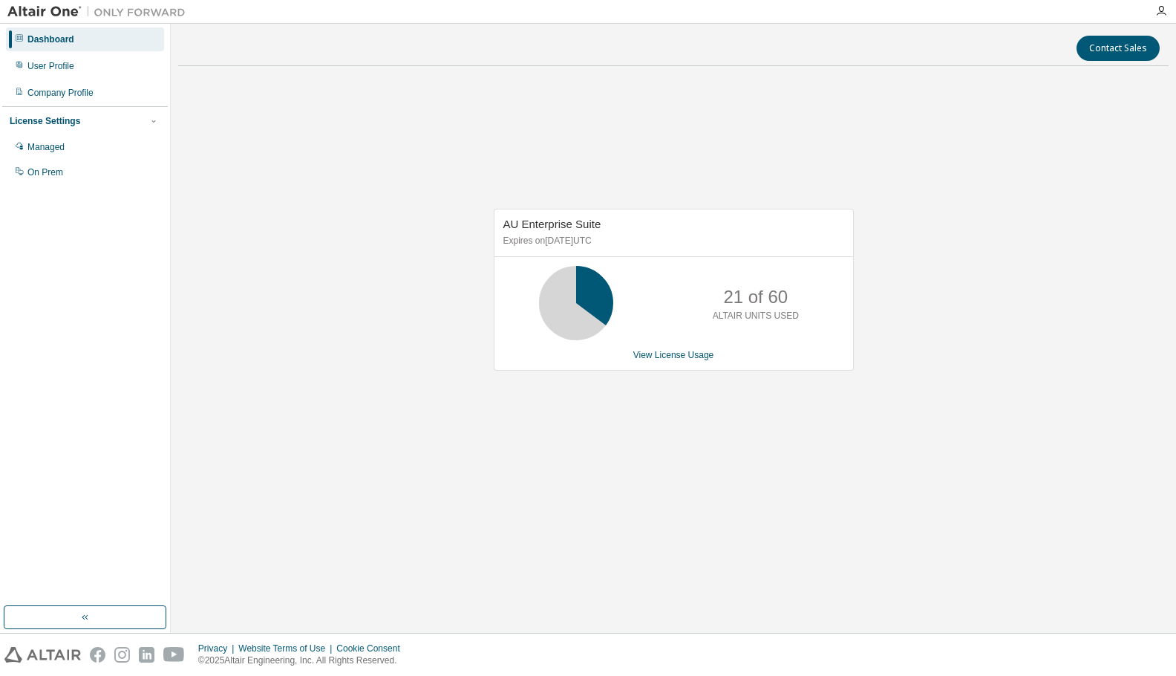
click at [945, 201] on div "AU Enterprise Suite Expires on [DATE] UTC 21 of 60 ALTAIR UNITS USED View Licen…" at bounding box center [673, 298] width 991 height 440
click at [964, 352] on div "AU Enterprise Suite Expires on [DATE] UTC 21 of 60 ALTAIR UNITS USED View Licen…" at bounding box center [673, 298] width 991 height 440
click at [460, 508] on div "AU Enterprise Suite Expires on [DATE] UTC 21 of 60 ALTAIR UNITS USED View Licen…" at bounding box center [673, 298] width 991 height 440
click at [564, 468] on div "AU Enterprise Suite Expires on [DATE] UTC 21 of 60 ALTAIR UNITS USED View Licen…" at bounding box center [673, 298] width 991 height 440
